Goal: Find specific page/section: Find specific page/section

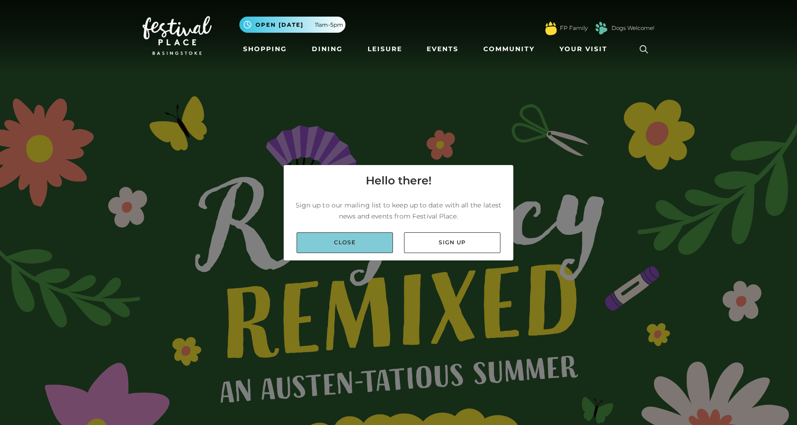
click at [345, 246] on link "Close" at bounding box center [344, 242] width 96 height 21
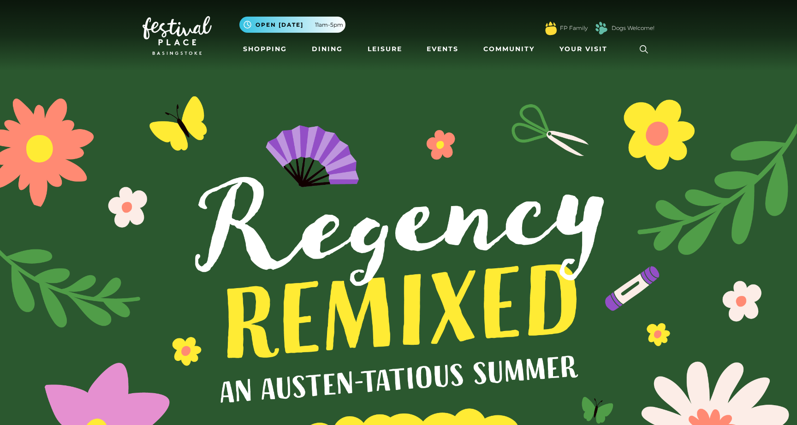
click at [274, 24] on span "Open [DATE]" at bounding box center [279, 25] width 48 height 8
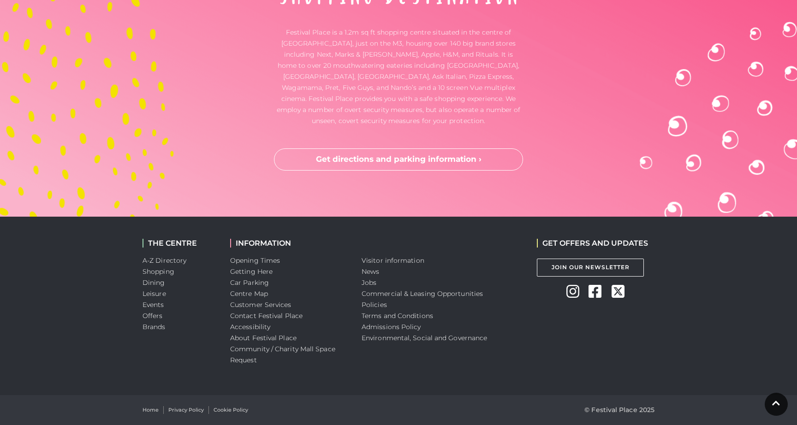
scroll to position [2932, 0]
click at [269, 262] on link "Opening Times" at bounding box center [255, 261] width 50 height 8
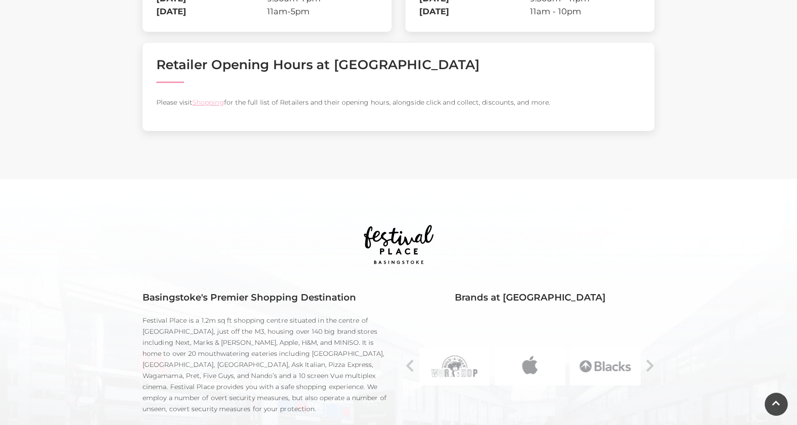
scroll to position [414, 0]
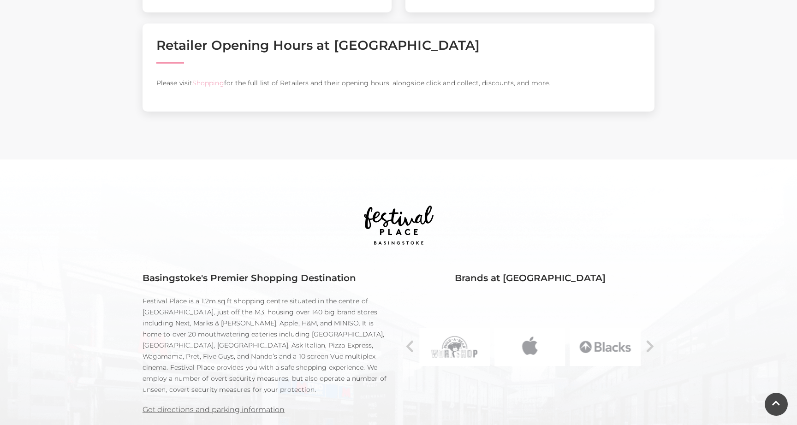
click at [219, 87] on link "Shopping" at bounding box center [208, 83] width 32 height 8
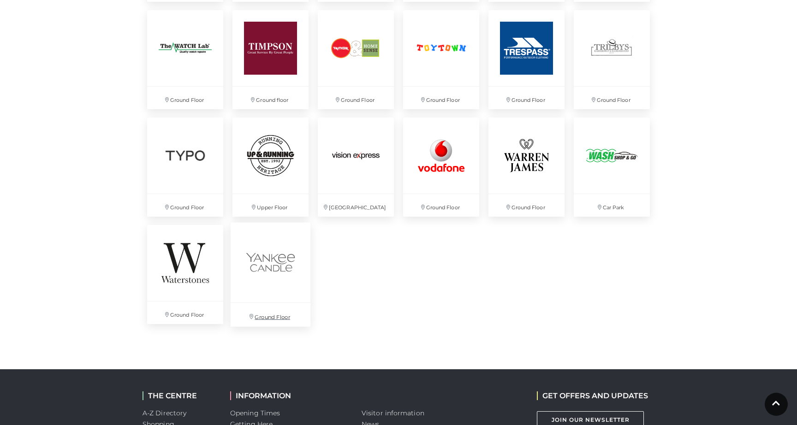
scroll to position [2348, 0]
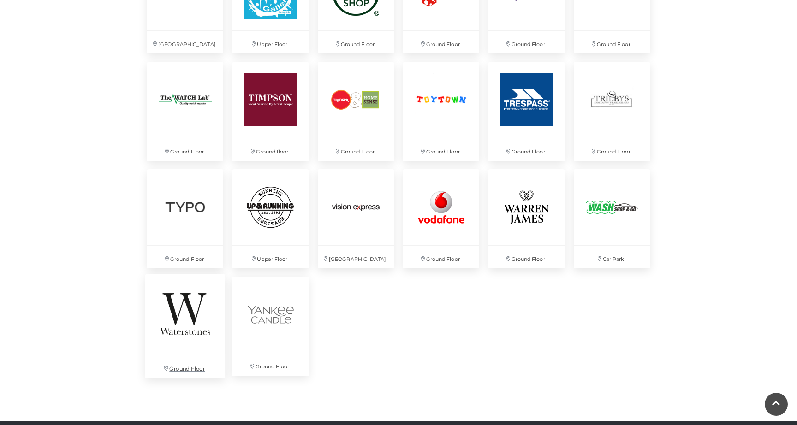
click at [166, 334] on img at bounding box center [185, 314] width 80 height 80
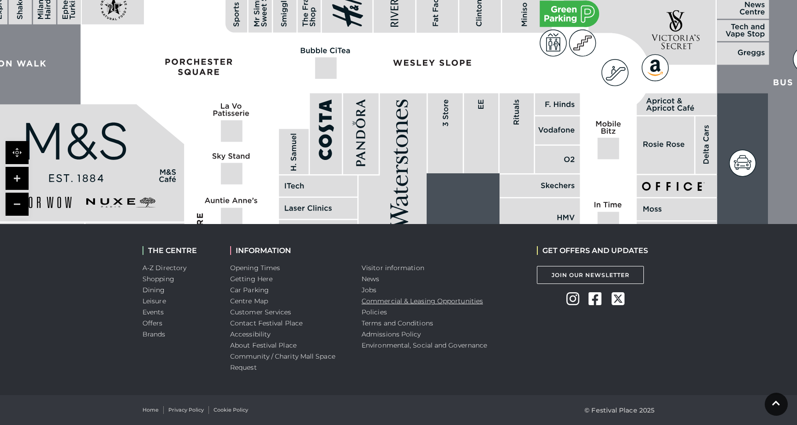
scroll to position [663, 0]
